Goal: Navigation & Orientation: Find specific page/section

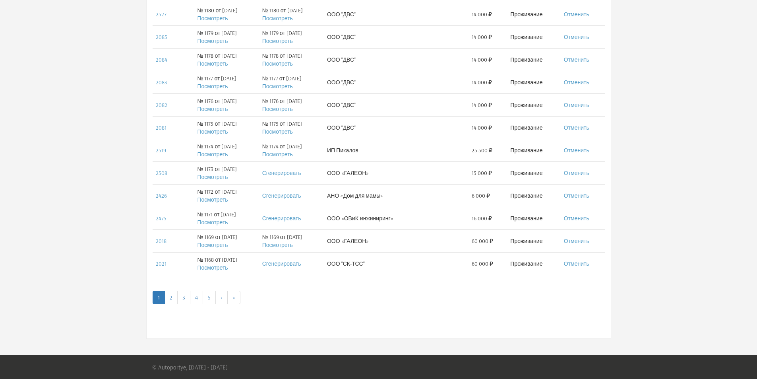
scroll to position [408, 0]
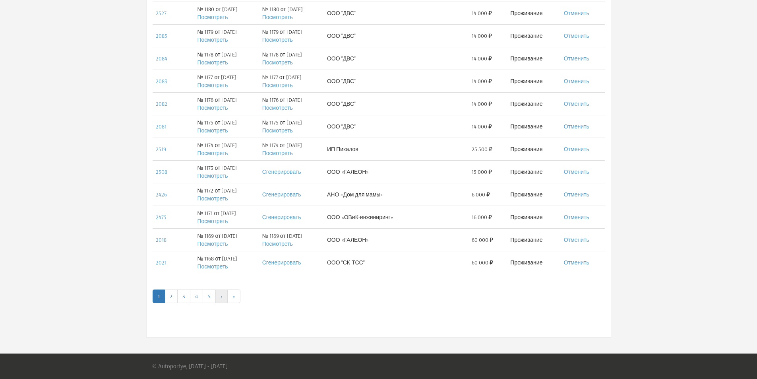
click at [222, 298] on link "›" at bounding box center [221, 296] width 12 height 14
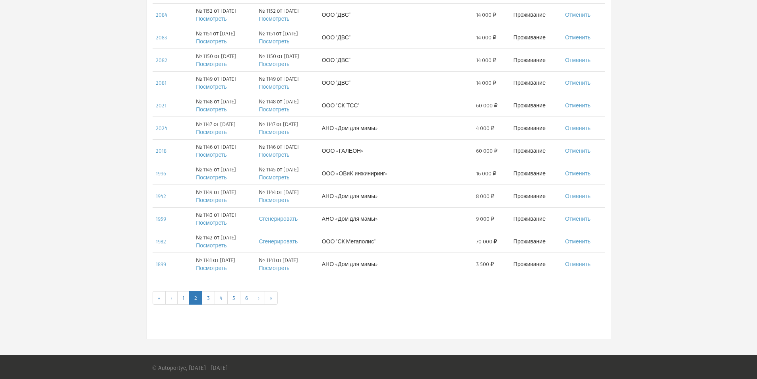
scroll to position [408, 0]
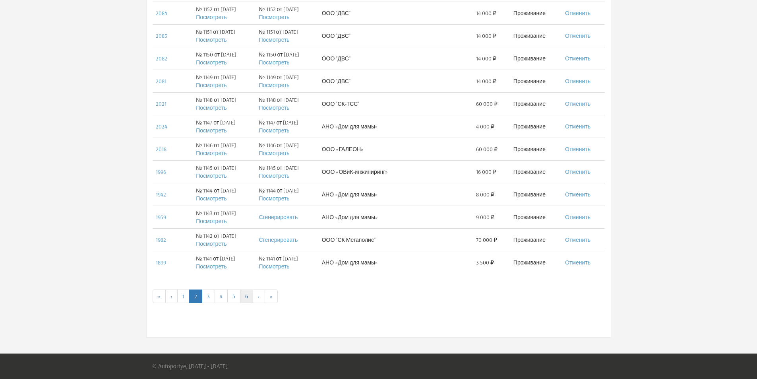
click at [246, 297] on link "6" at bounding box center [246, 296] width 13 height 14
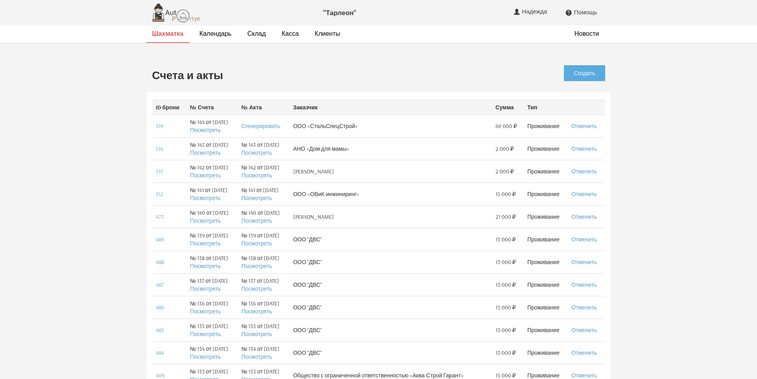
click at [167, 35] on strong "Шахматка" at bounding box center [167, 33] width 31 height 8
